Goal: Task Accomplishment & Management: Manage account settings

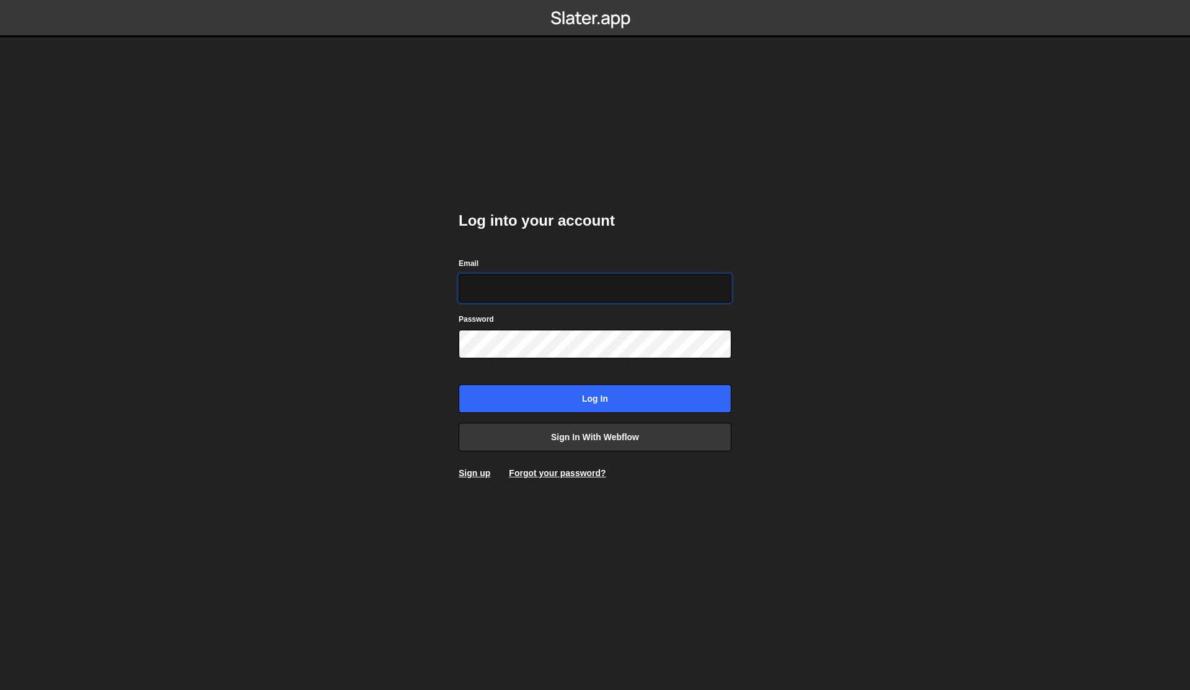
type input "jared@edgarallan.com"
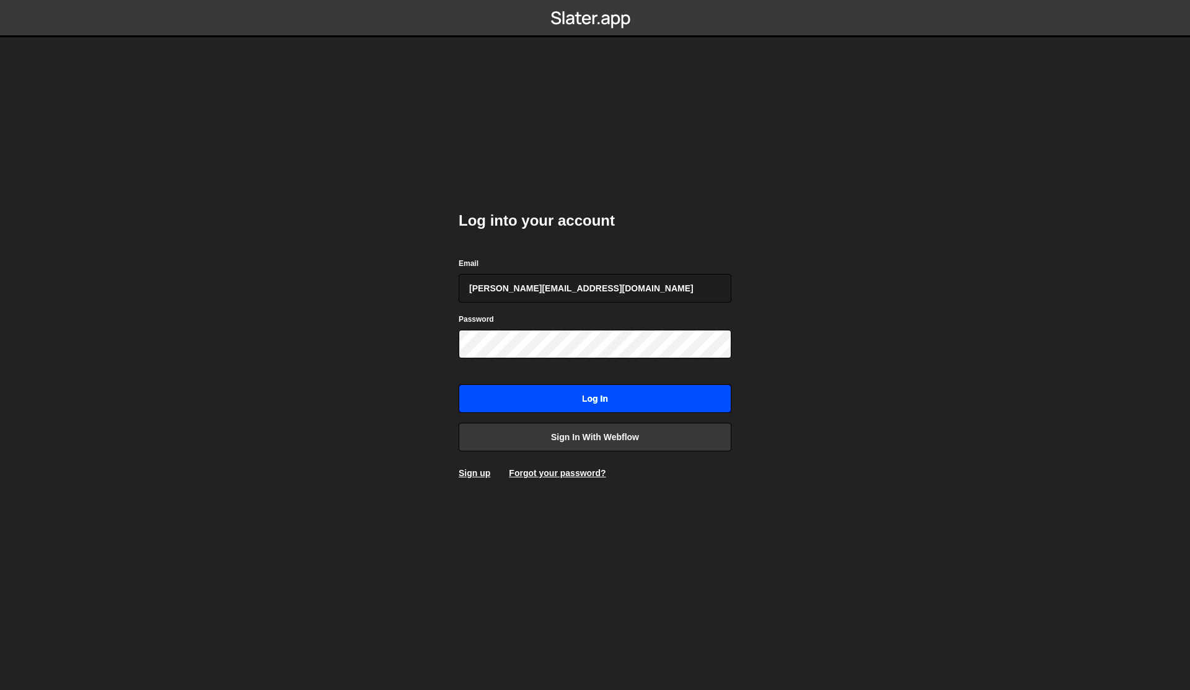
click at [568, 395] on input "Log in" at bounding box center [594, 398] width 273 height 29
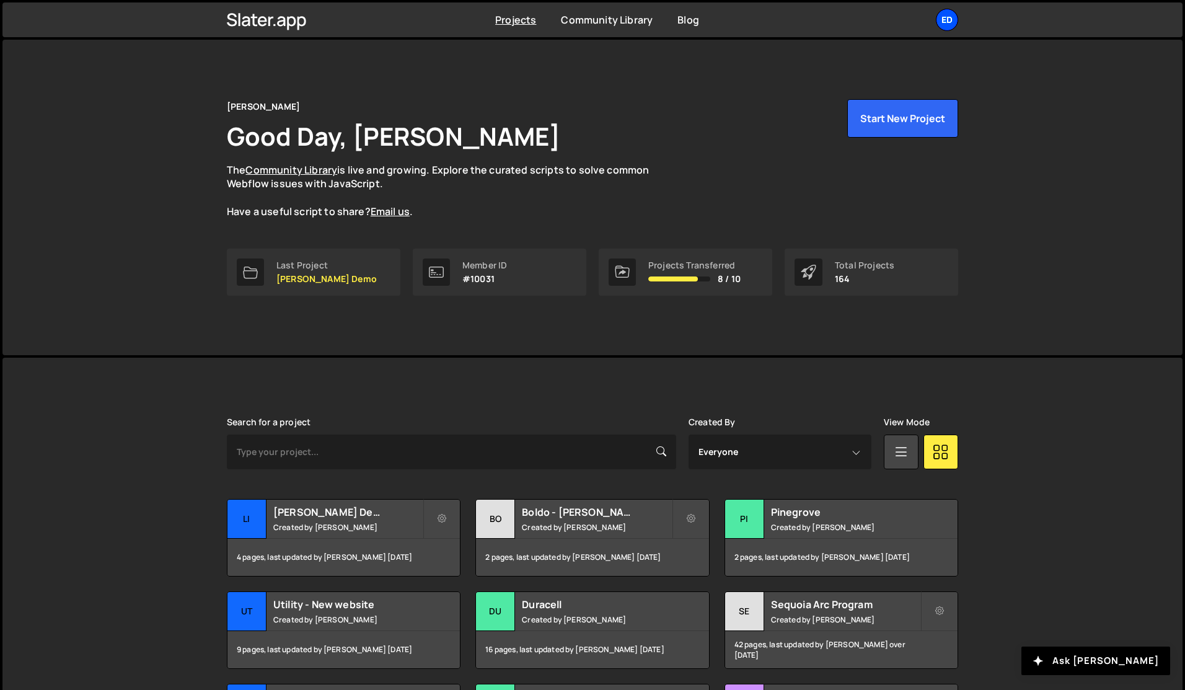
click at [955, 22] on div "Ed" at bounding box center [947, 20] width 22 height 22
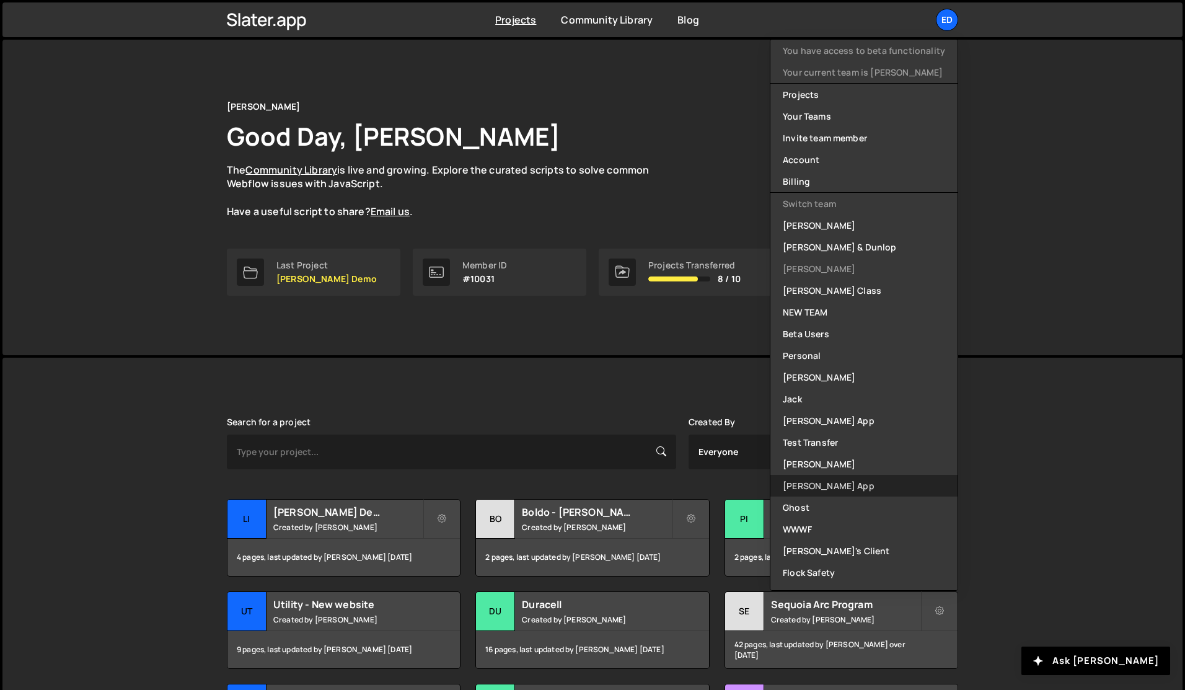
scroll to position [276, 0]
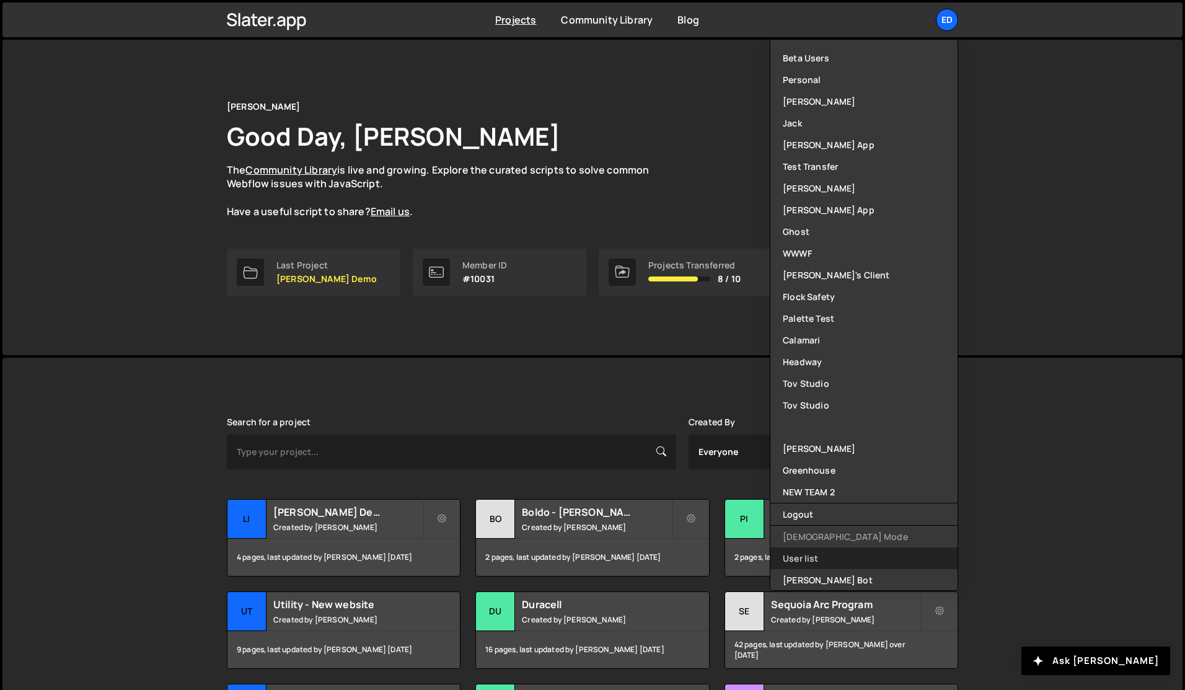
click at [817, 559] on link "User list" at bounding box center [863, 558] width 187 height 22
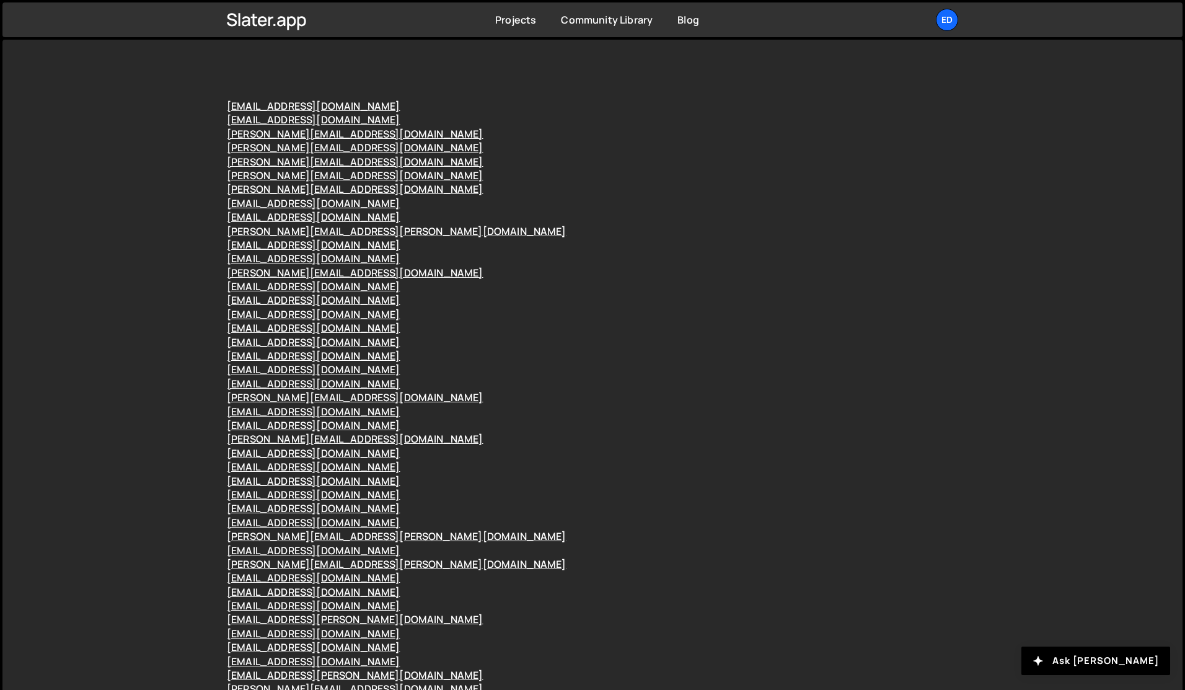
click at [592, 333] on div "[EMAIL_ADDRESS][DOMAIN_NAME]" at bounding box center [592, 328] width 731 height 14
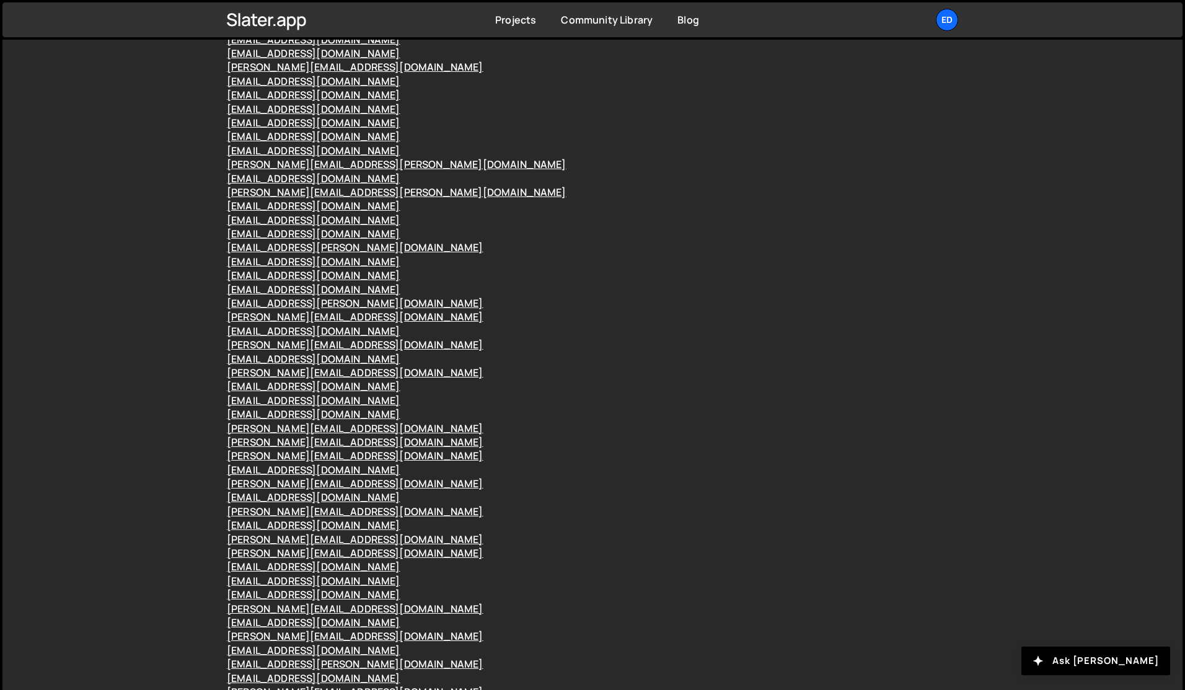
scroll to position [112669, 0]
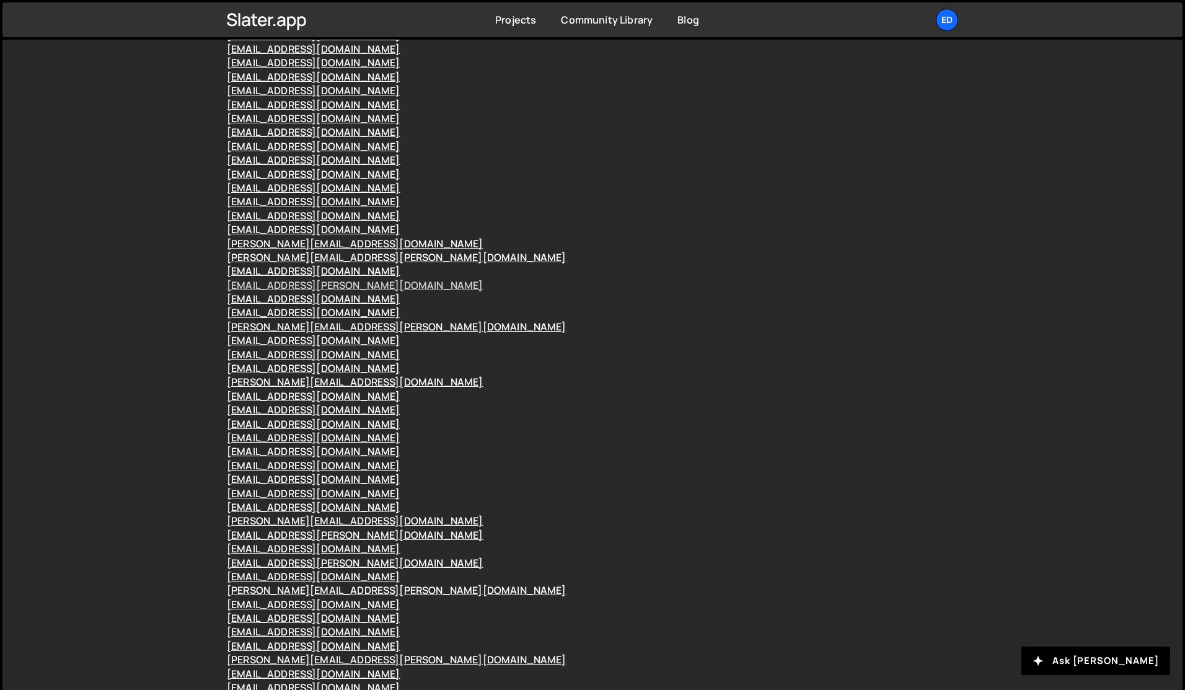
click at [329, 292] on link "[EMAIL_ADDRESS][PERSON_NAME][DOMAIN_NAME]" at bounding box center [355, 285] width 257 height 14
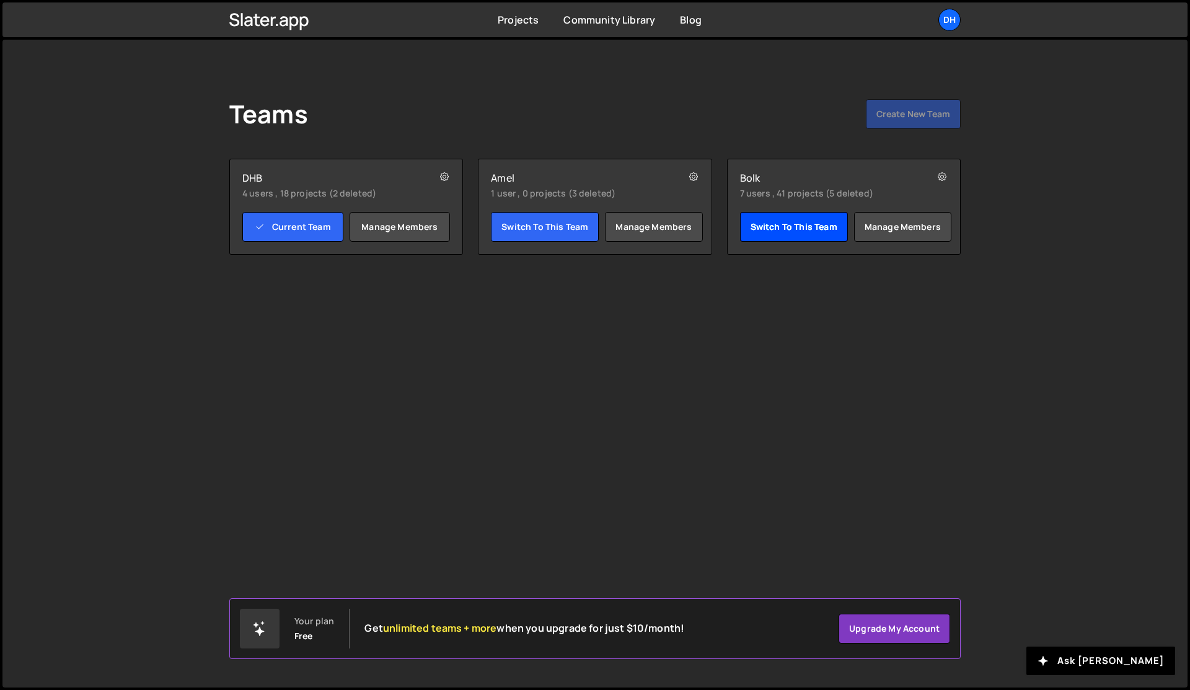
click at [778, 232] on link "Switch to this team" at bounding box center [794, 227] width 108 height 30
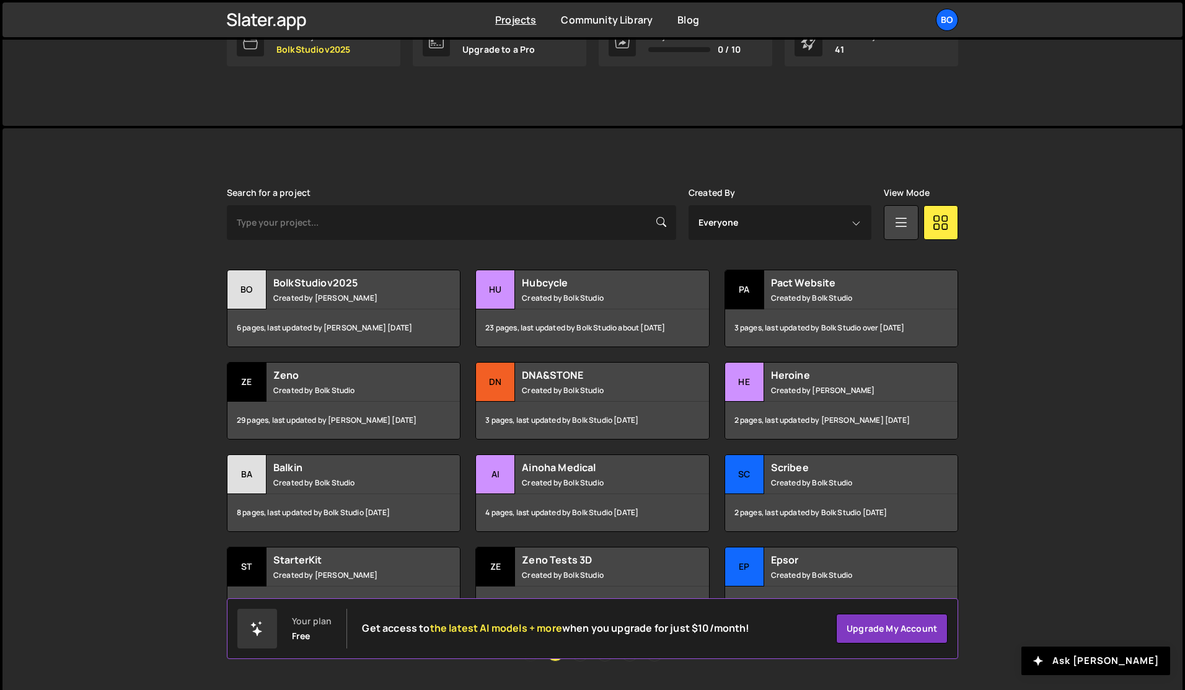
scroll to position [262, 0]
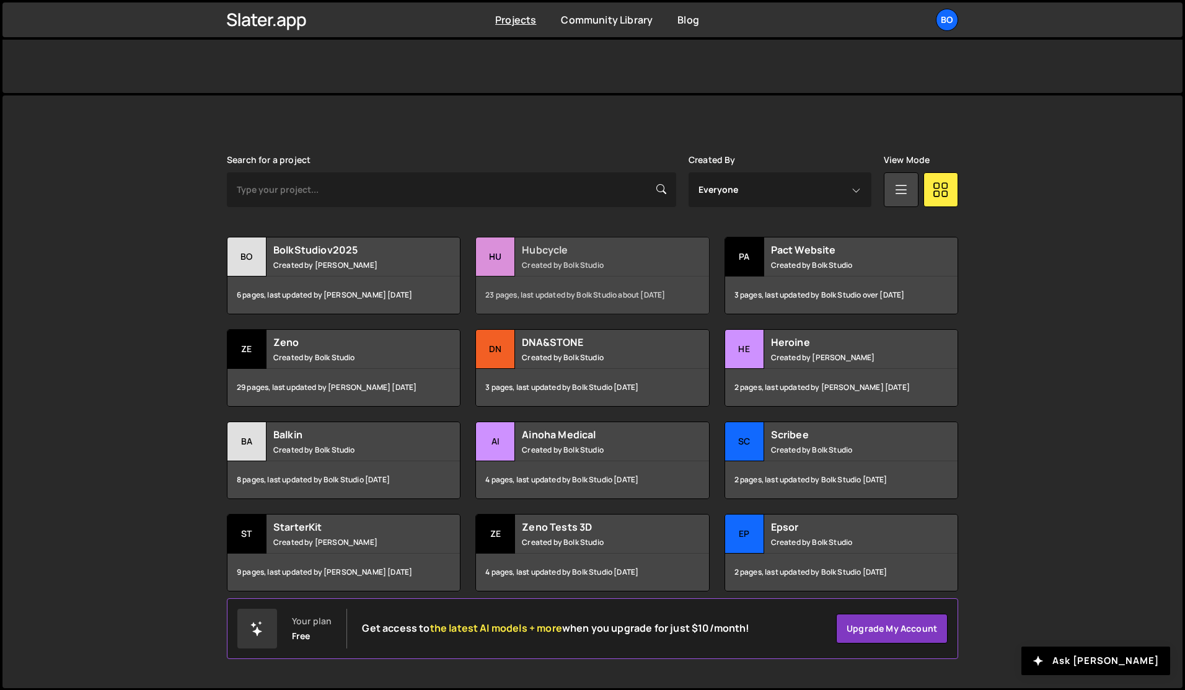
click at [581, 278] on div "23 pages, last updated by Bolk Studio about [DATE]" at bounding box center [592, 294] width 232 height 37
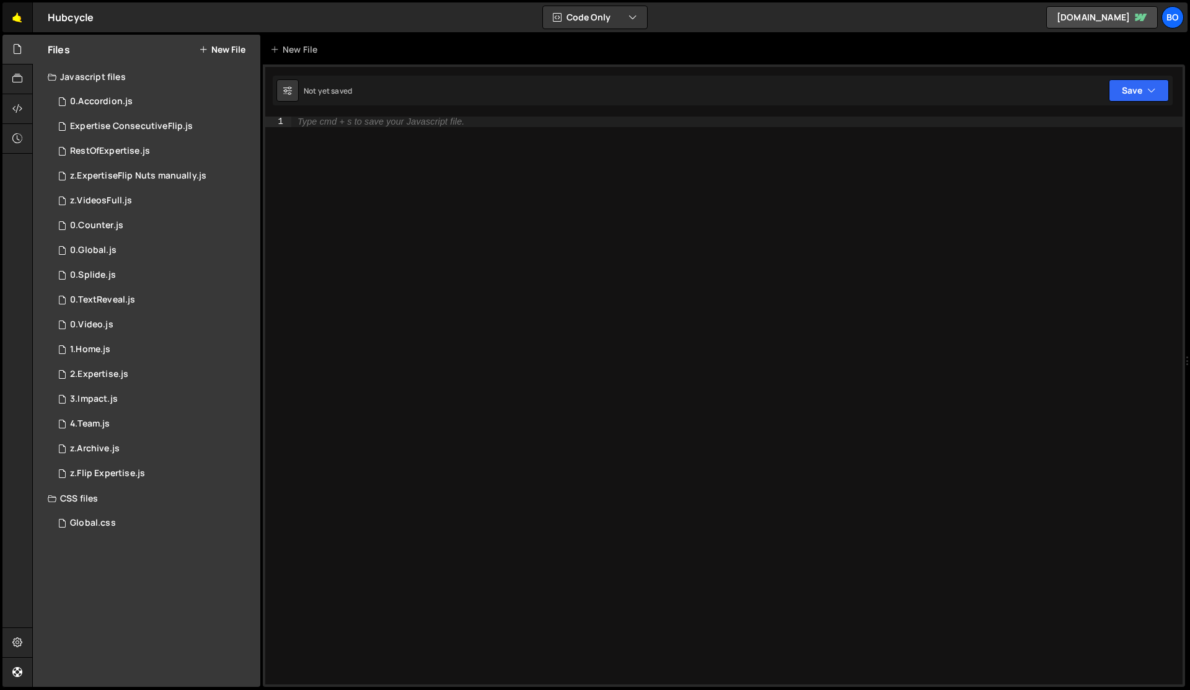
click at [12, 15] on link "🤙" at bounding box center [17, 17] width 30 height 30
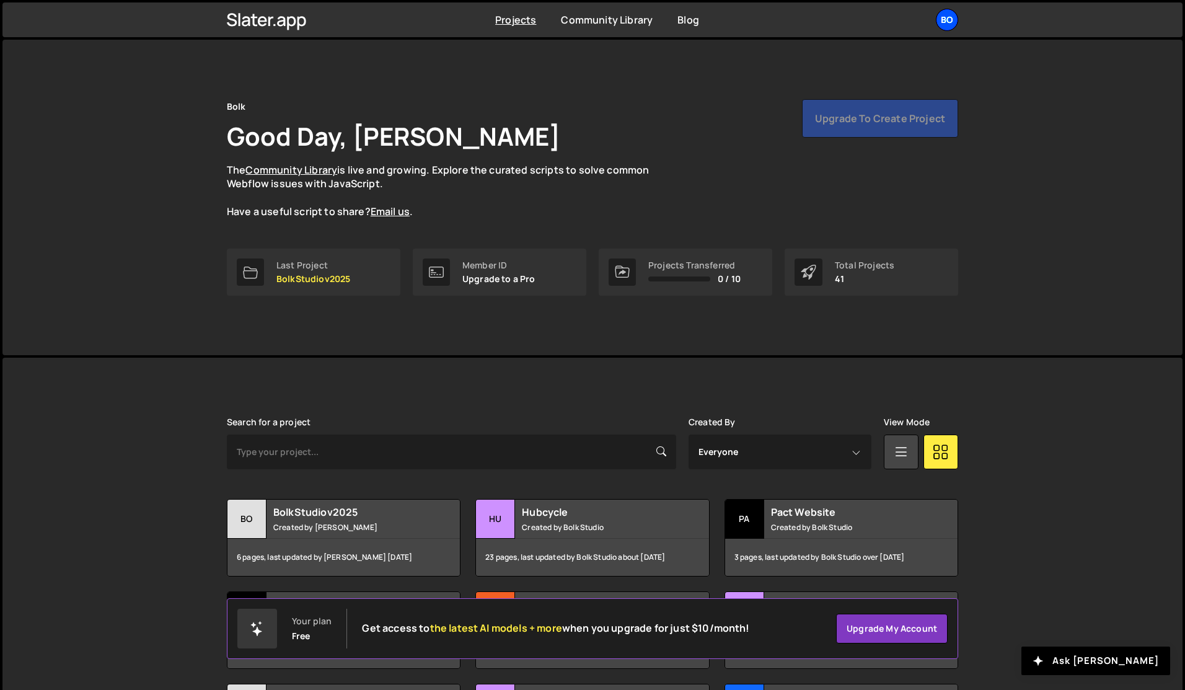
click at [950, 24] on div "Bo" at bounding box center [947, 20] width 22 height 22
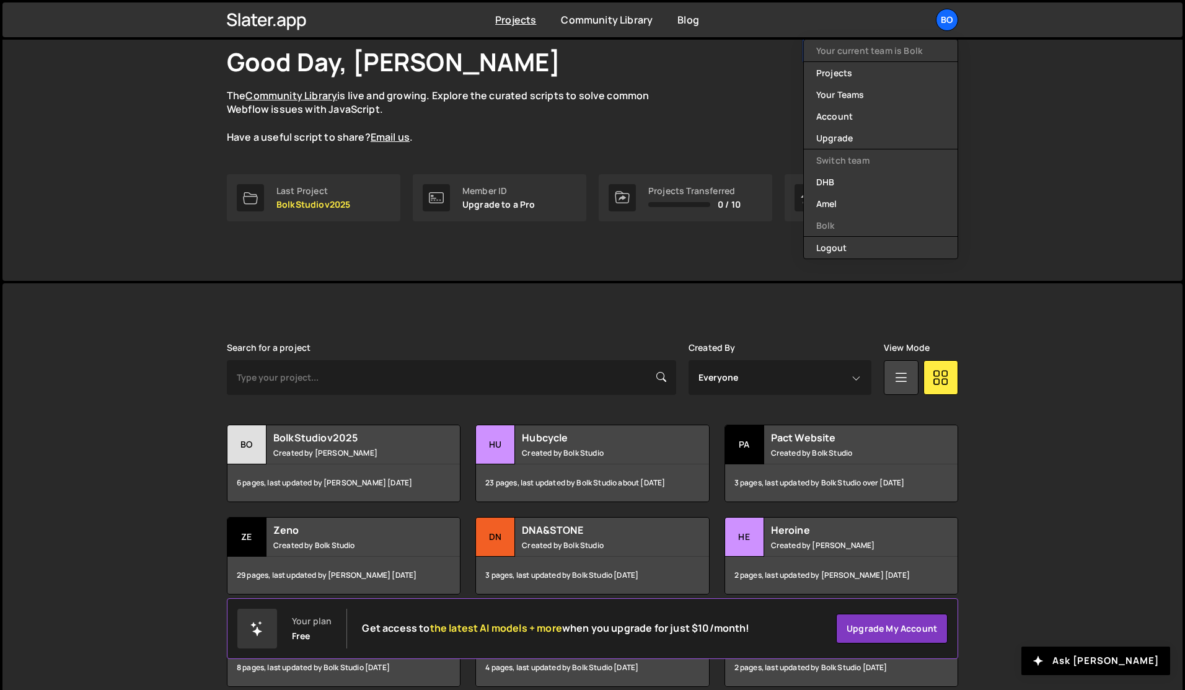
scroll to position [188, 0]
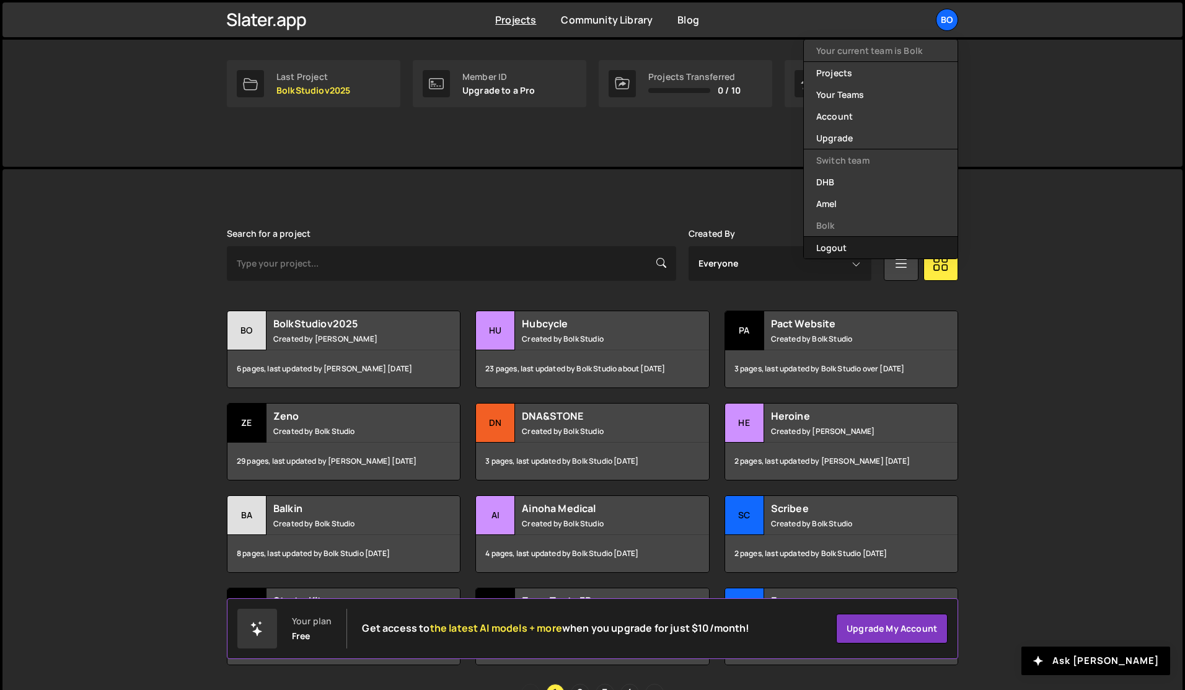
click at [843, 246] on button "Logout" at bounding box center [881, 248] width 154 height 22
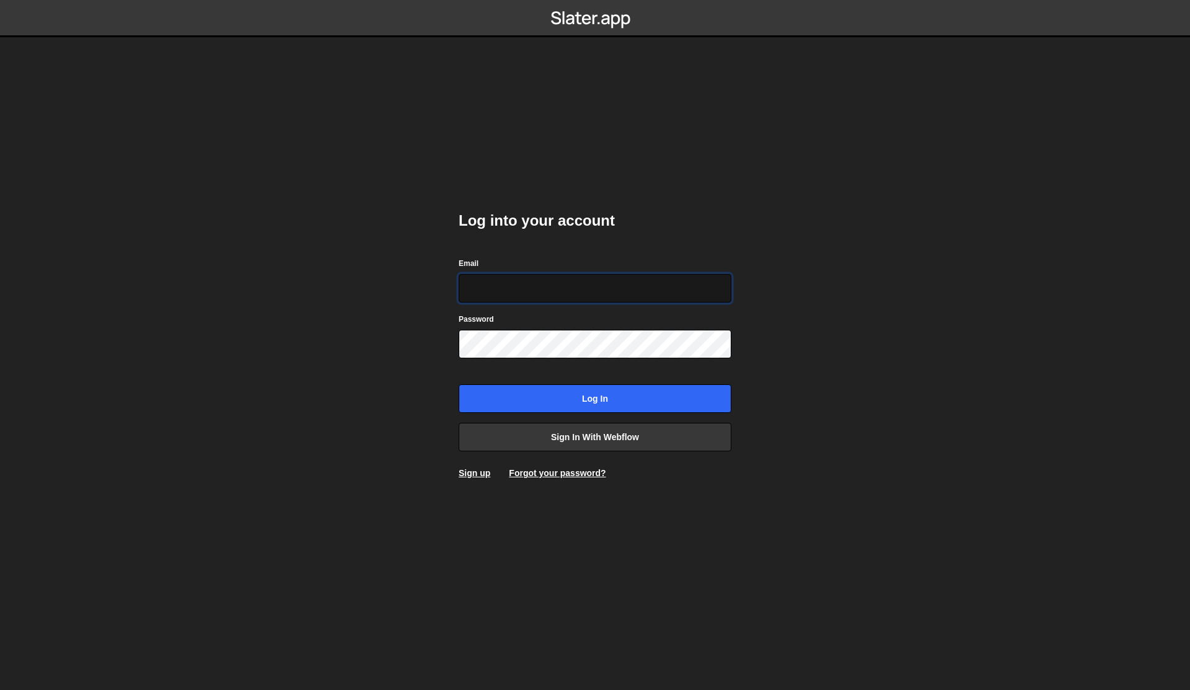
type input "[PERSON_NAME][EMAIL_ADDRESS][DOMAIN_NAME]"
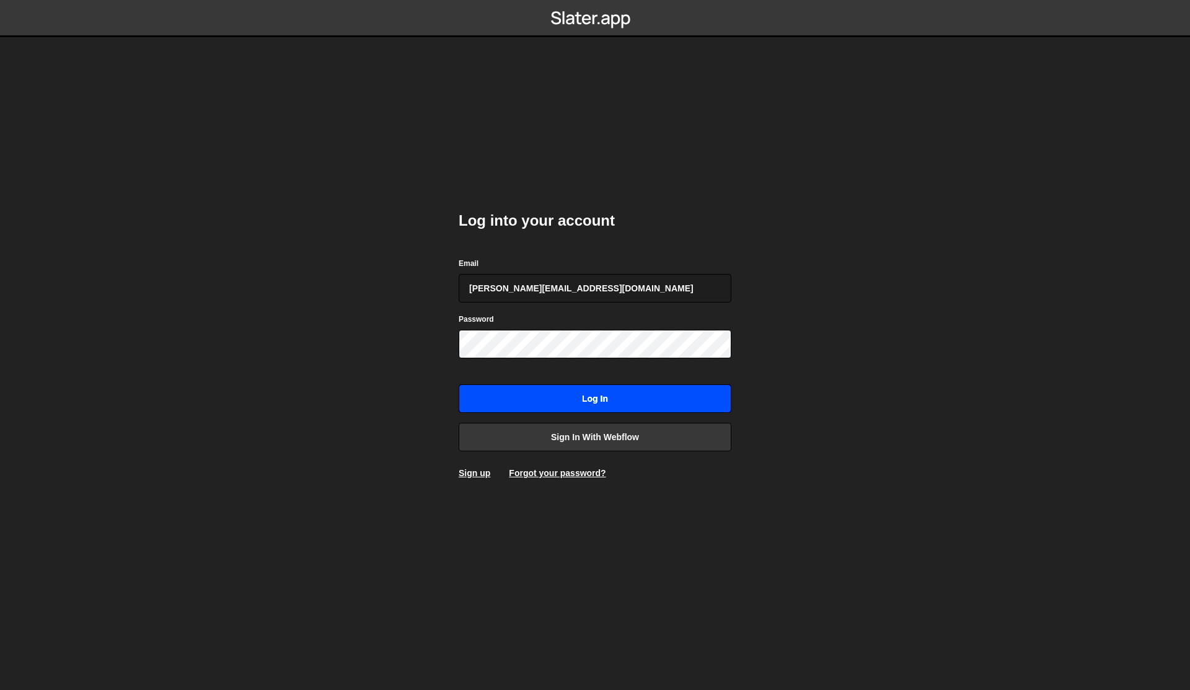
click at [556, 402] on input "Log in" at bounding box center [594, 398] width 273 height 29
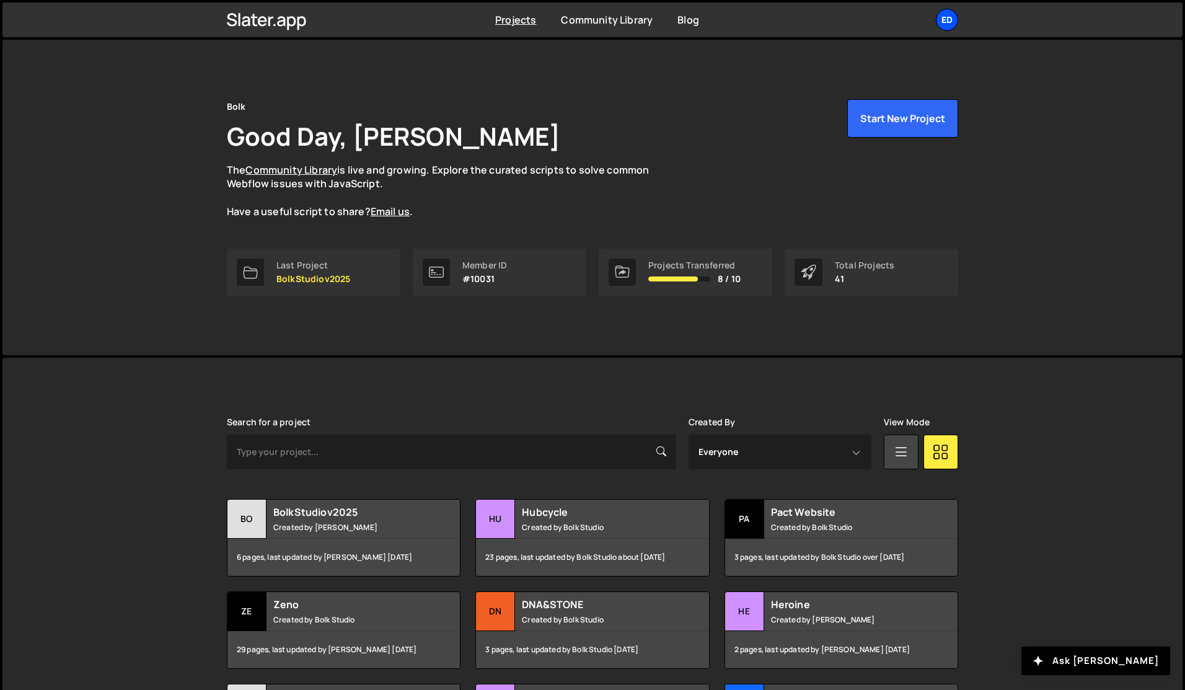
click at [951, 23] on div "Ed" at bounding box center [947, 20] width 22 height 22
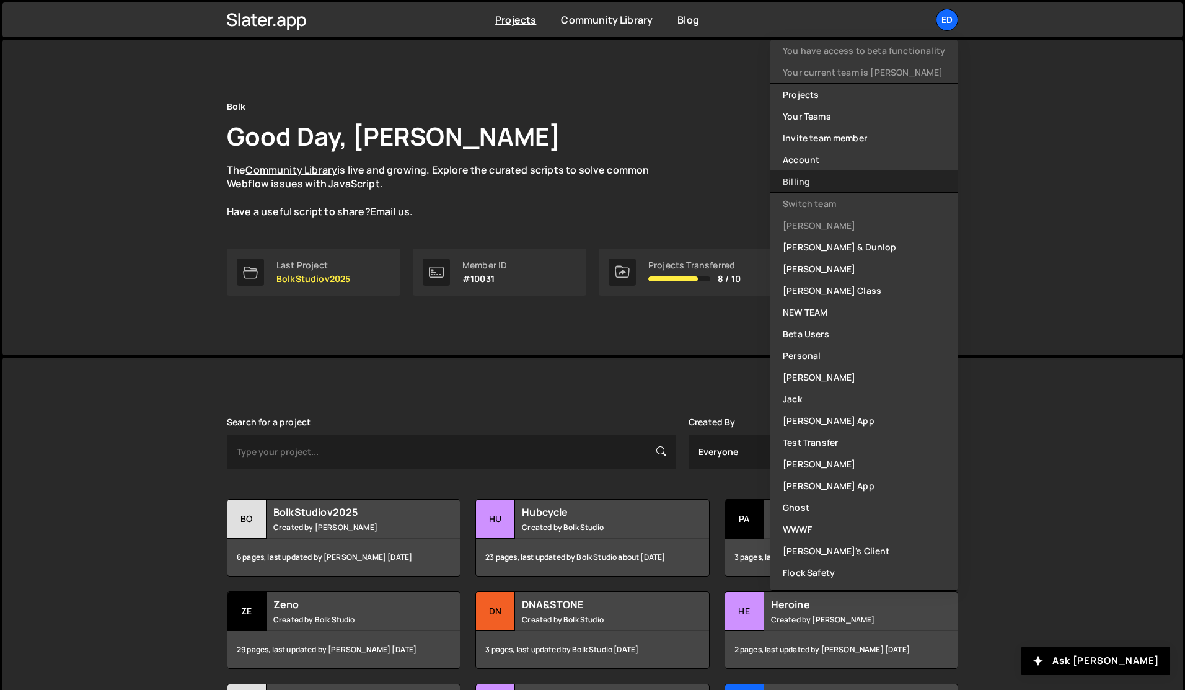
scroll to position [276, 0]
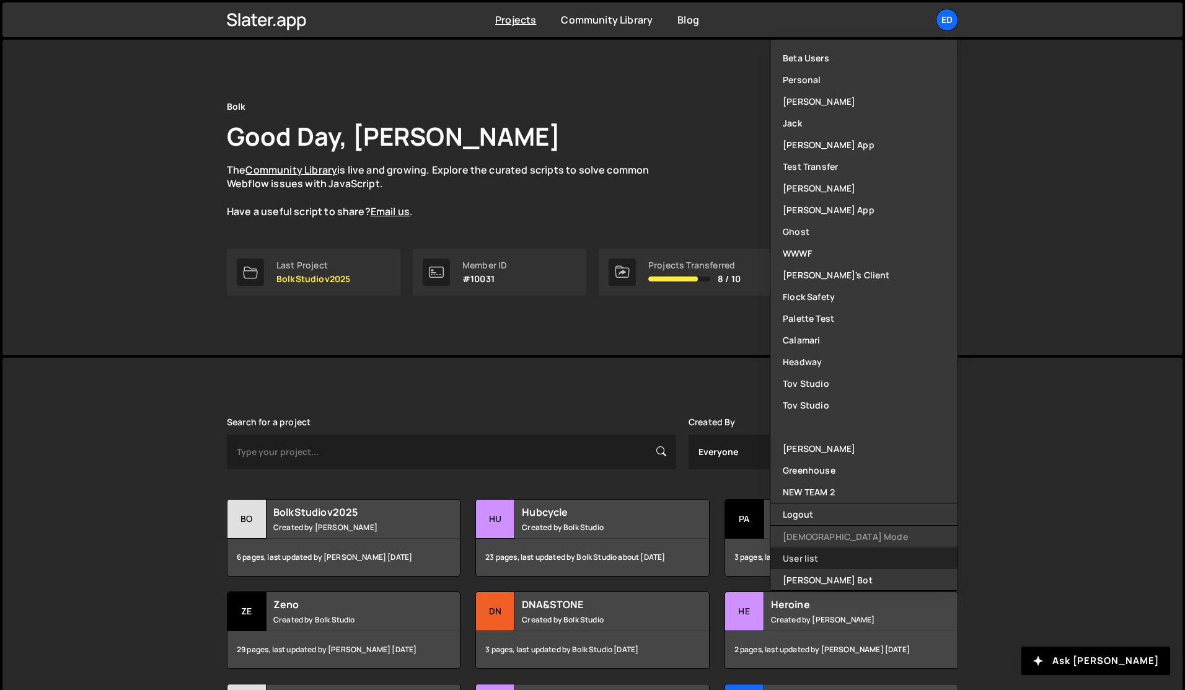
click at [822, 556] on link "User list" at bounding box center [863, 558] width 187 height 22
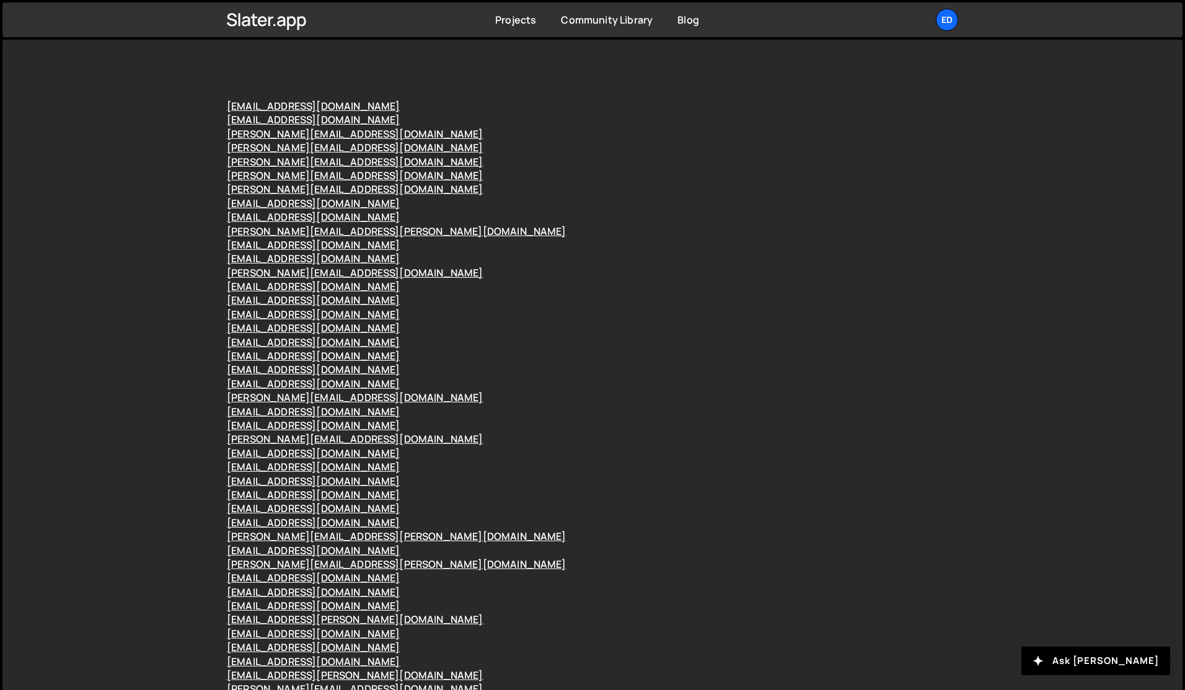
click at [728, 341] on div "[EMAIL_ADDRESS][DOMAIN_NAME]" at bounding box center [592, 342] width 731 height 14
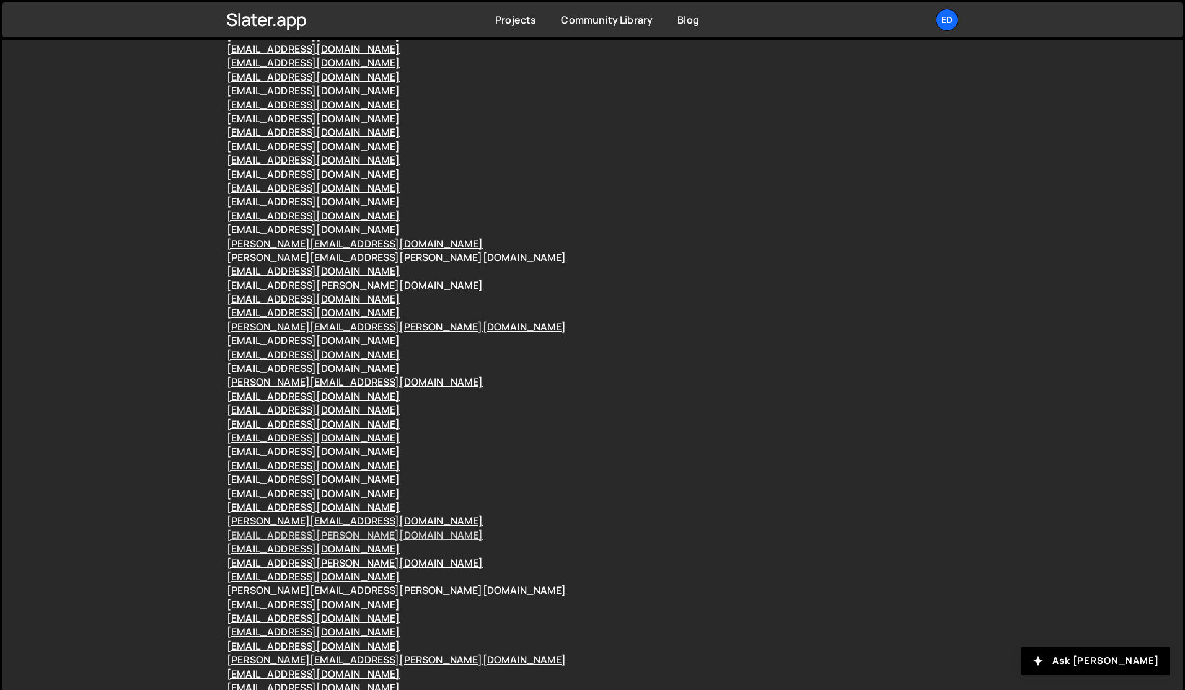
click at [333, 542] on link "[EMAIL_ADDRESS][PERSON_NAME][DOMAIN_NAME]" at bounding box center [355, 535] width 257 height 14
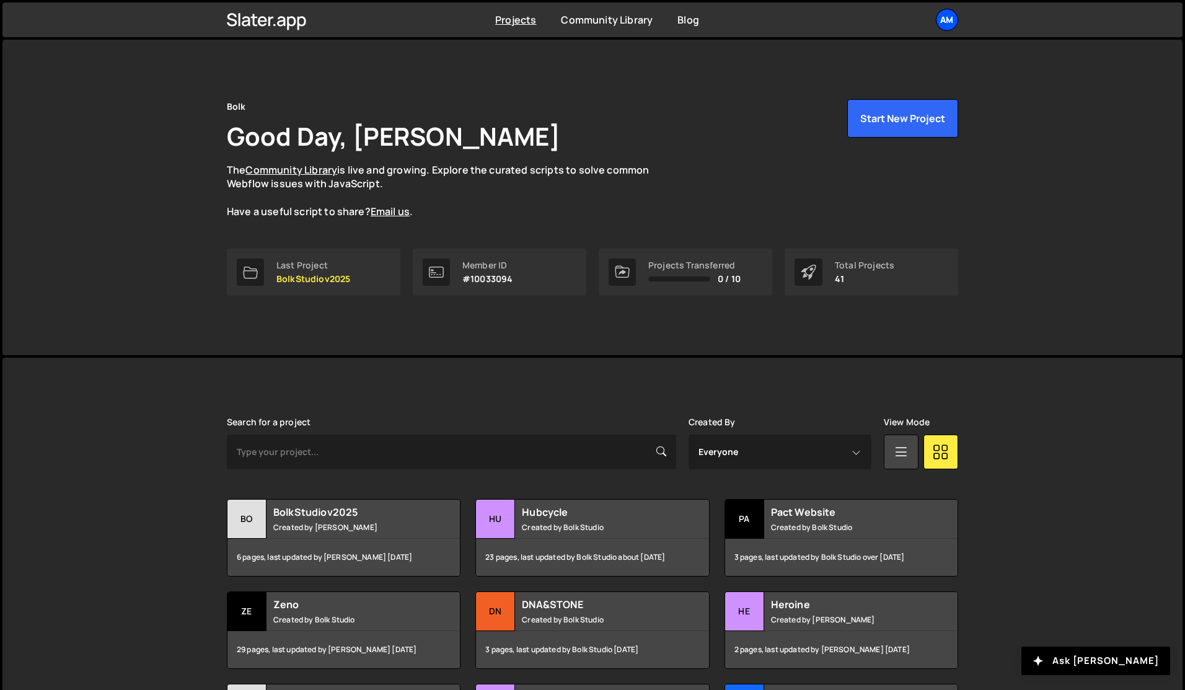
click at [949, 12] on div "Am" at bounding box center [947, 20] width 22 height 22
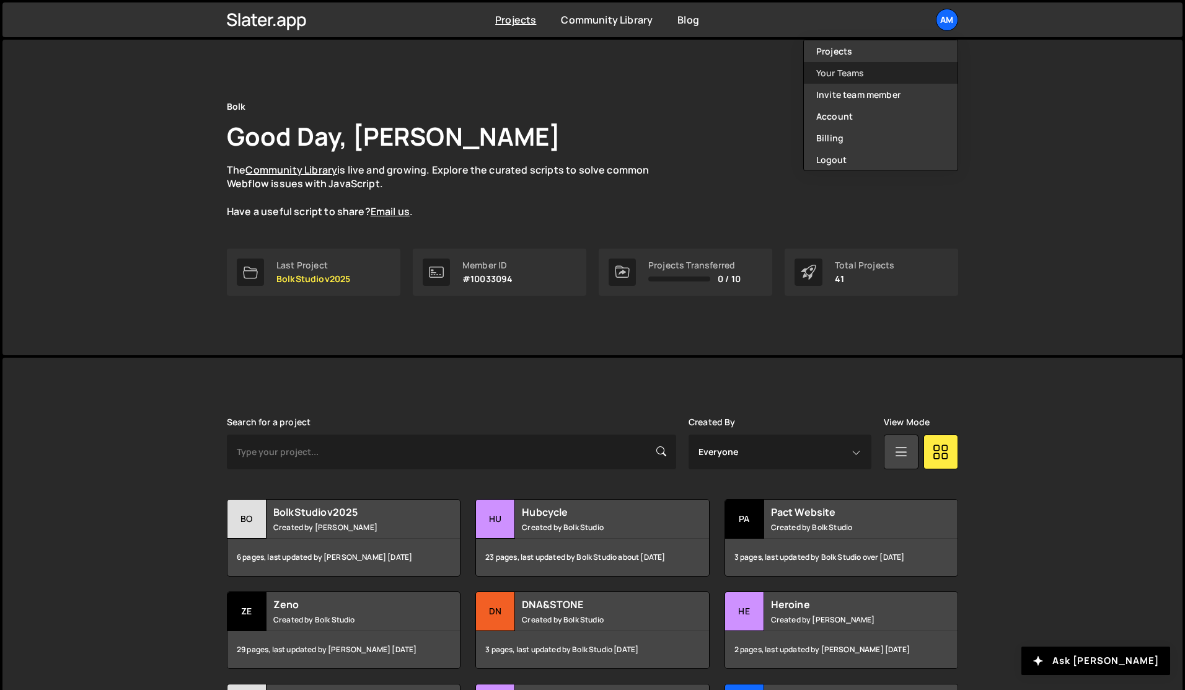
click at [841, 71] on link "Your Teams" at bounding box center [881, 73] width 154 height 22
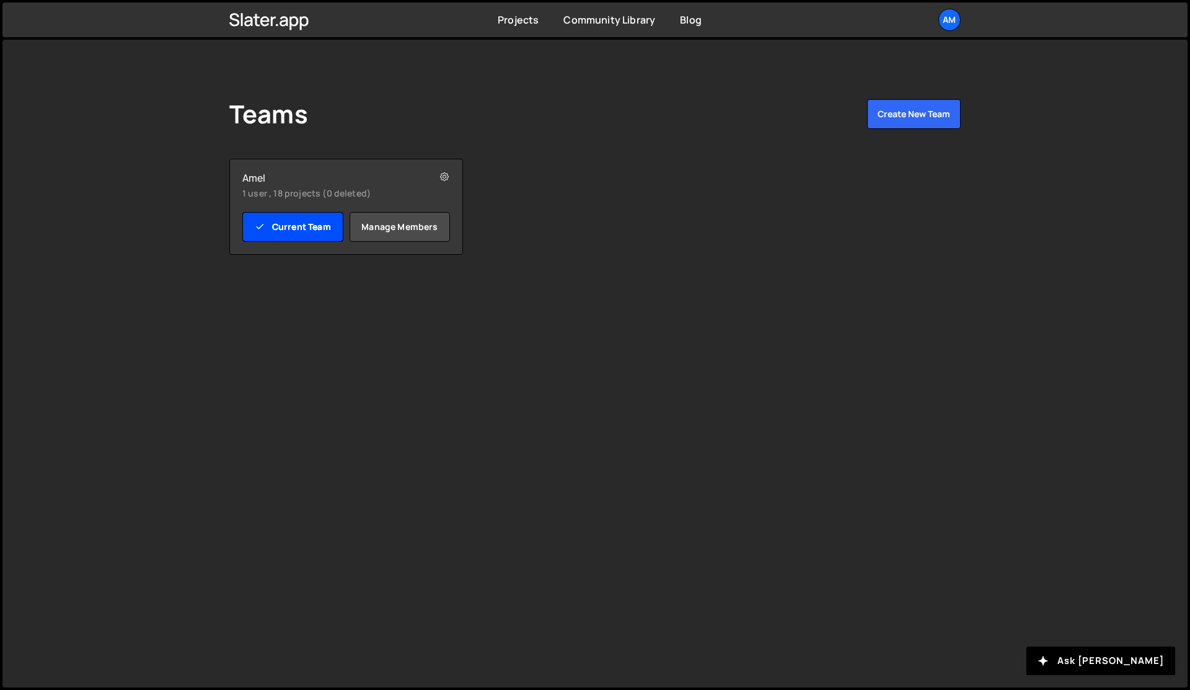
click at [289, 223] on link "Current Team" at bounding box center [292, 227] width 101 height 30
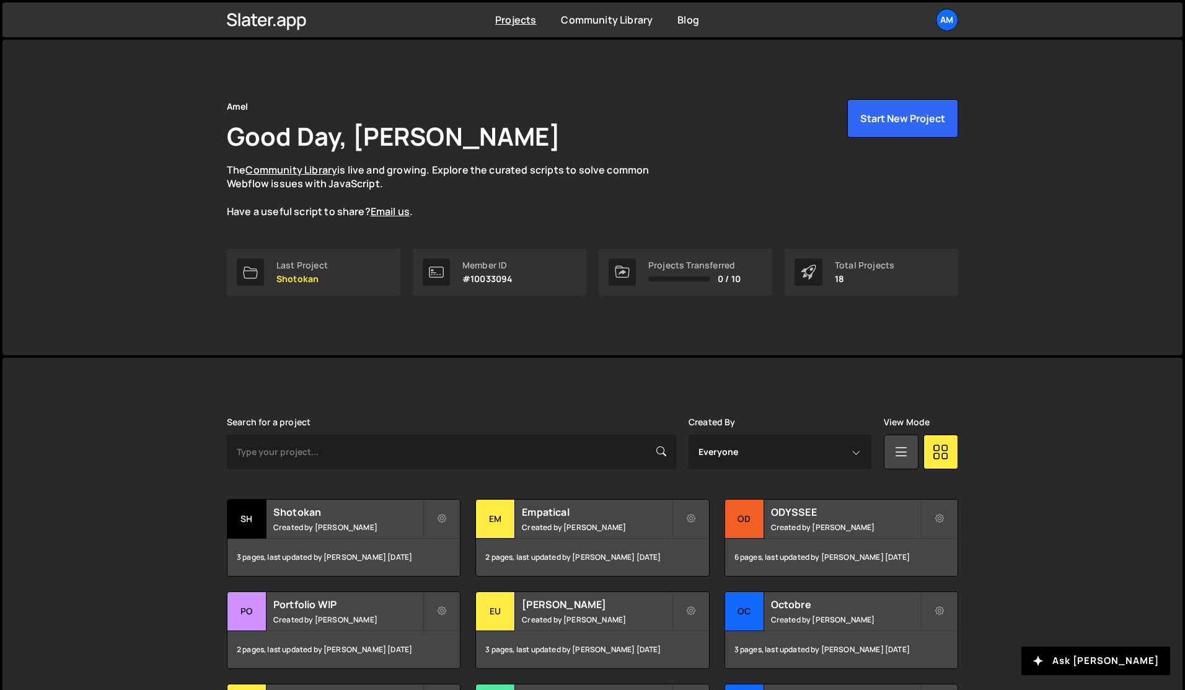
click at [838, 356] on div "Amel Good Day, [PERSON_NAME] The Community Library is live and growing. Explore…" at bounding box center [592, 494] width 1185 height 915
